Goal: Information Seeking & Learning: Learn about a topic

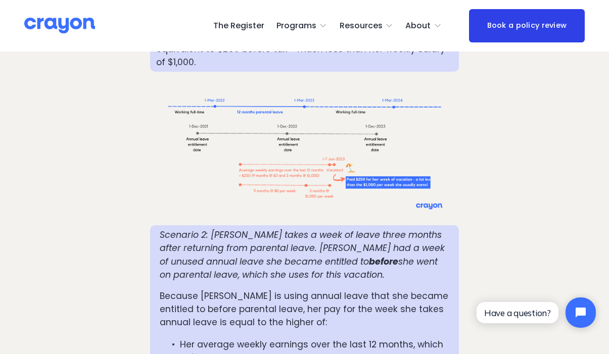
scroll to position [1406, 0]
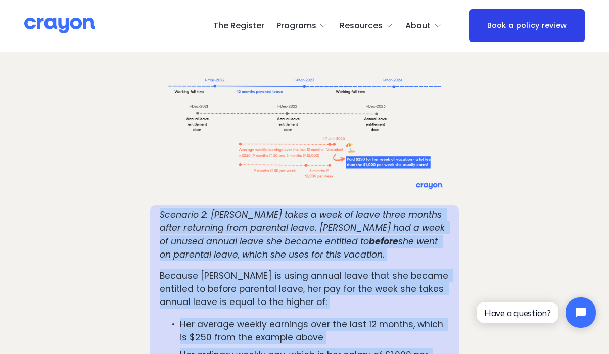
drag, startPoint x: 351, startPoint y: 316, endPoint x: 153, endPoint y: 136, distance: 268.4
click at [153, 205] on div "Scenario 2: Mia takes a week of leave three months after returning from parenta…" at bounding box center [304, 309] width 308 height 208
copy div "Scenario 2: Mia takes a week of leave three months after returning from parenta…"
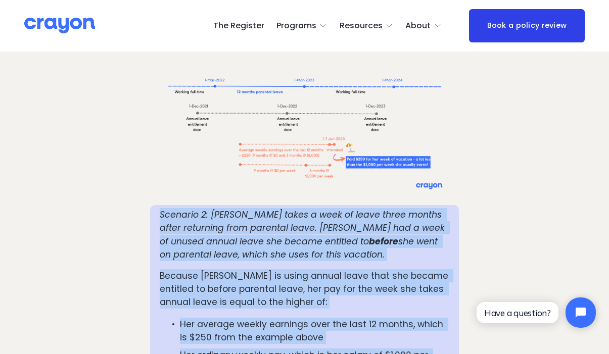
click at [0, 0] on span "Parent Hub" at bounding box center [0, 0] width 0 height 0
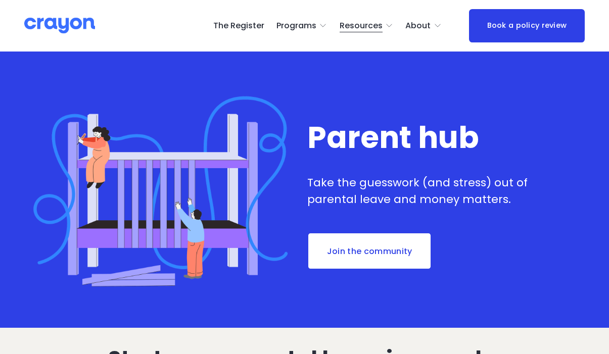
click at [0, 0] on span "Employer hub" at bounding box center [0, 0] width 0 height 0
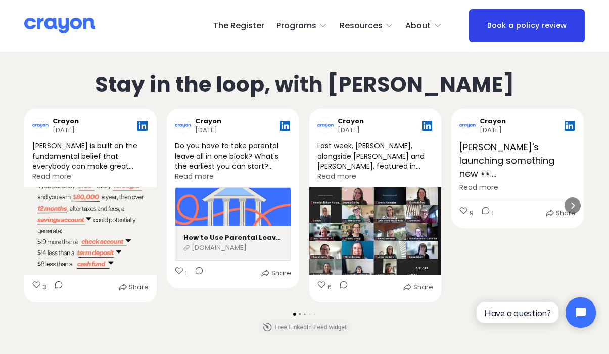
scroll to position [2132, 0]
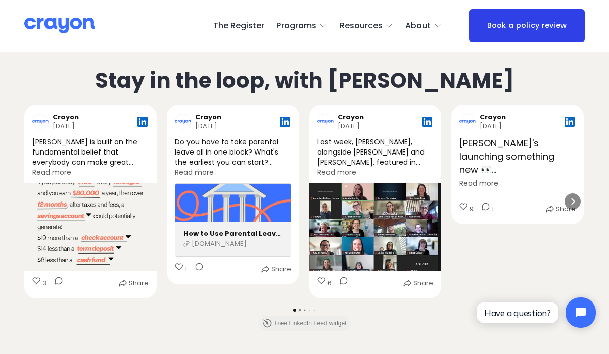
click at [216, 137] on div "Do you have to take parental leave all in one block? What's the earliest you ca…" at bounding box center [233, 152] width 116 height 30
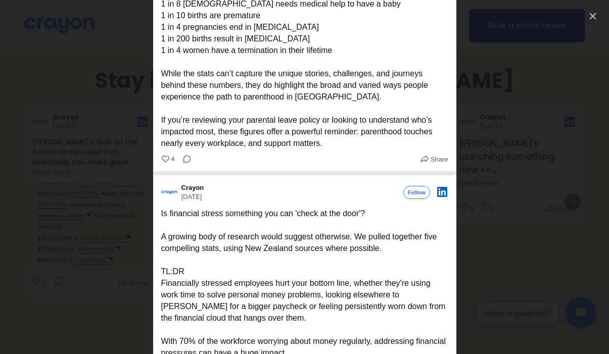
scroll to position [3419, 0]
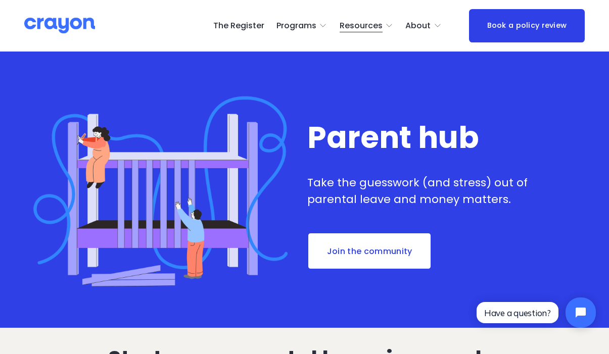
click at [0, 0] on span "Parent Hub" at bounding box center [0, 0] width 0 height 0
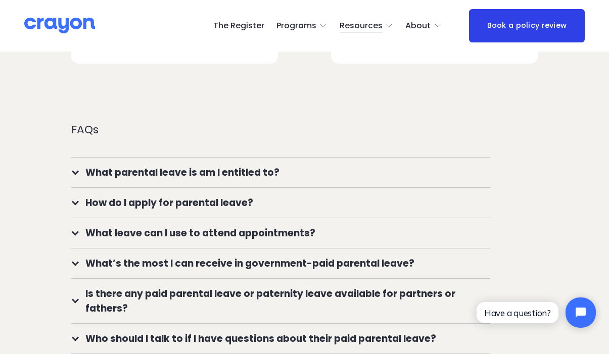
scroll to position [696, 0]
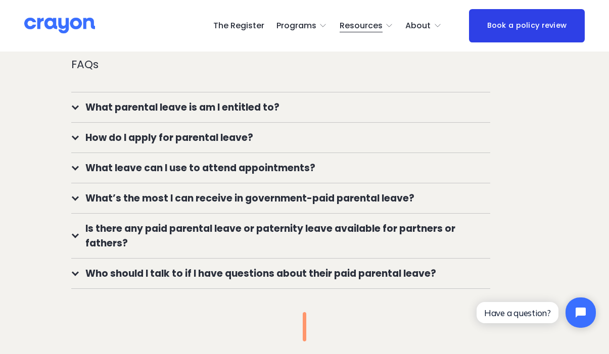
click at [80, 235] on span "Is there any paid parental leave or paternity leave available for partners or f…" at bounding box center [284, 235] width 412 height 29
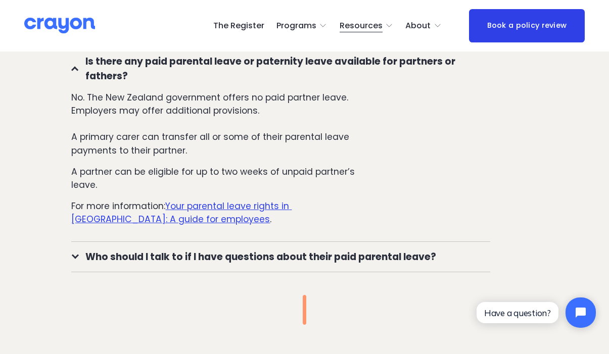
scroll to position [900, 0]
